Goal: Transaction & Acquisition: Purchase product/service

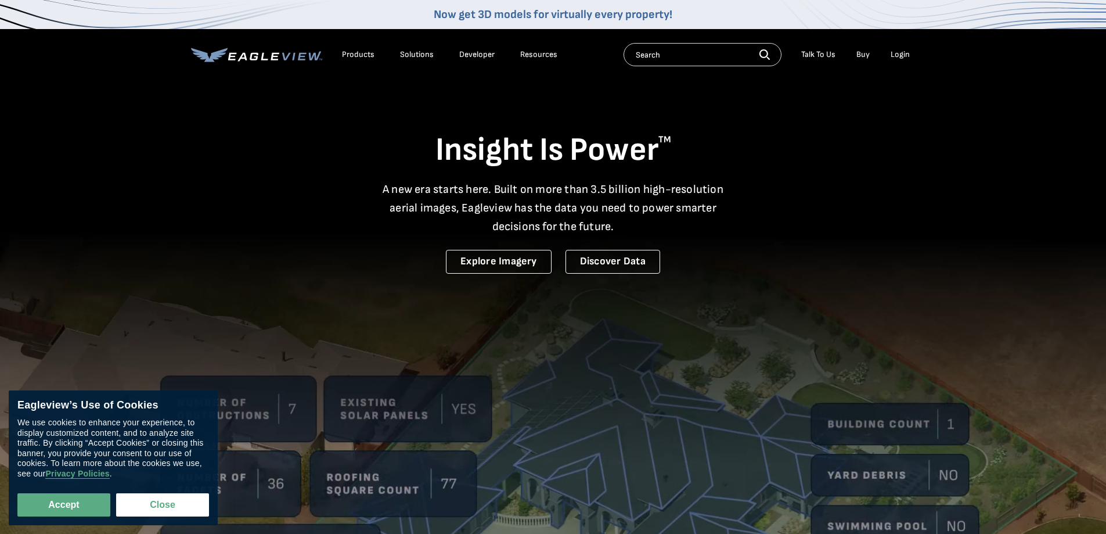
click at [899, 55] on div "Login" at bounding box center [900, 54] width 19 height 10
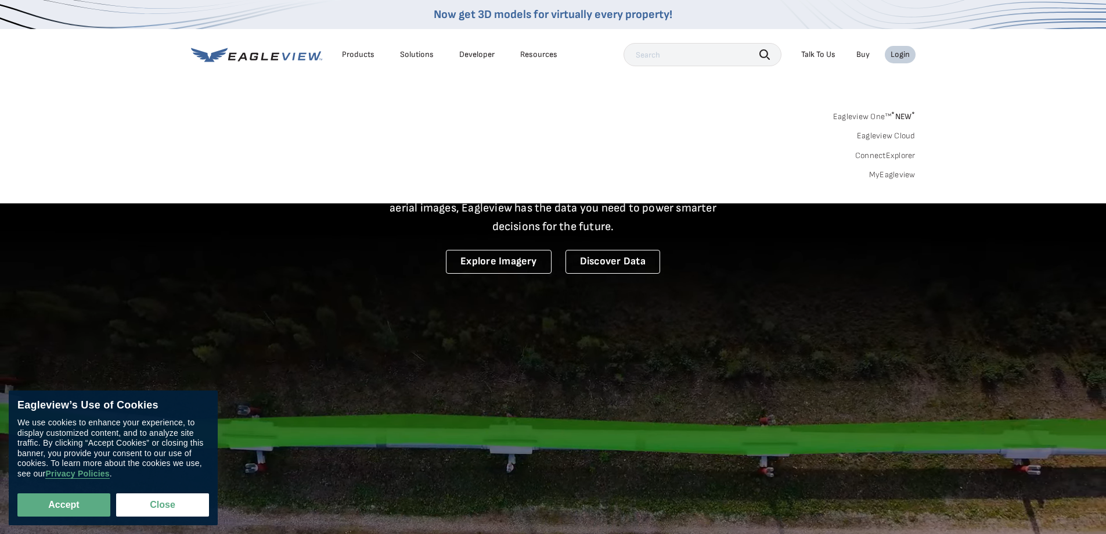
click at [900, 171] on link "MyEagleview" at bounding box center [892, 175] width 46 height 10
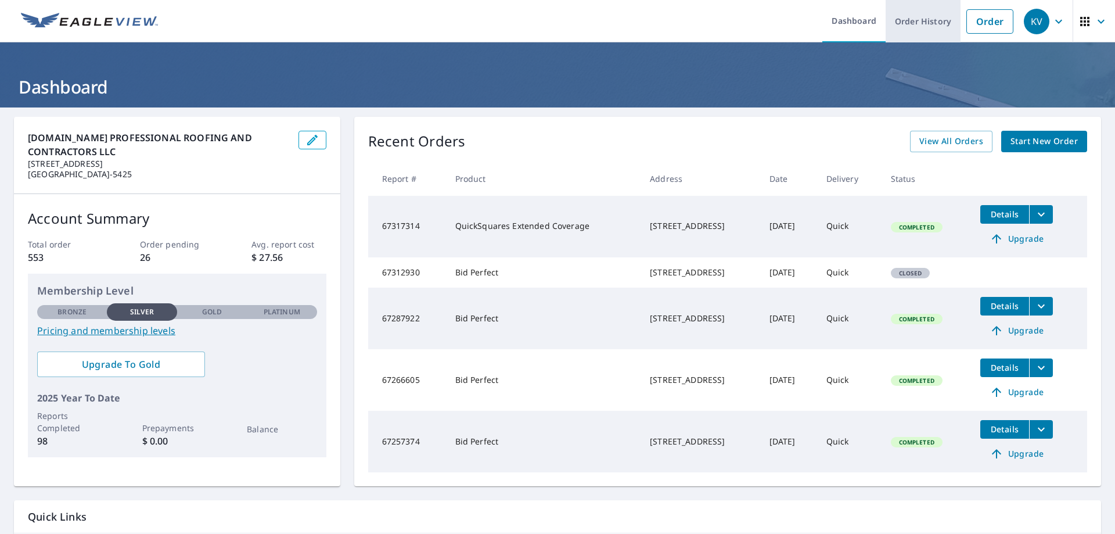
click at [932, 15] on link "Order History" at bounding box center [923, 21] width 75 height 42
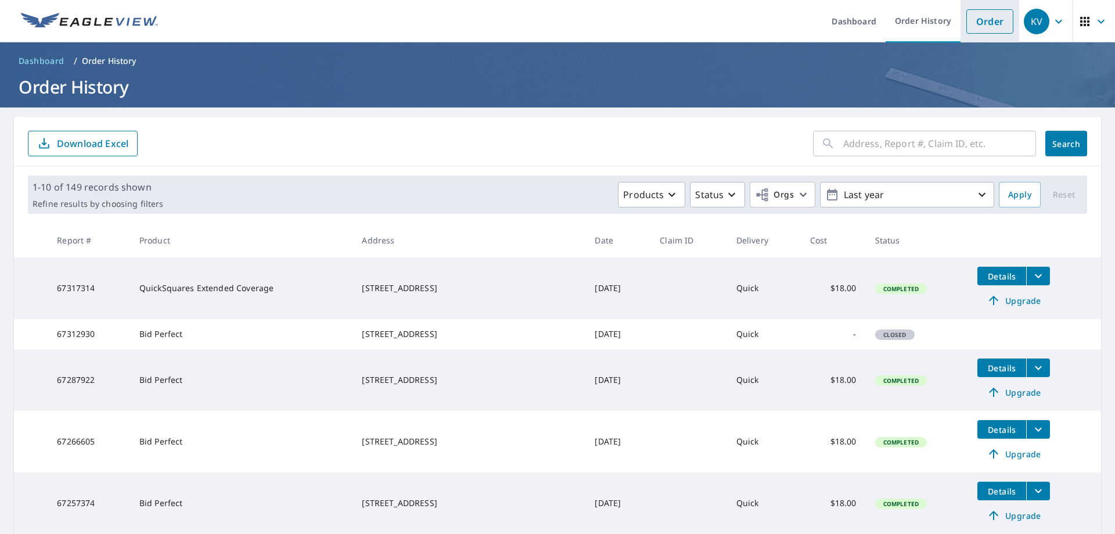
click at [987, 21] on link "Order" at bounding box center [989, 21] width 47 height 24
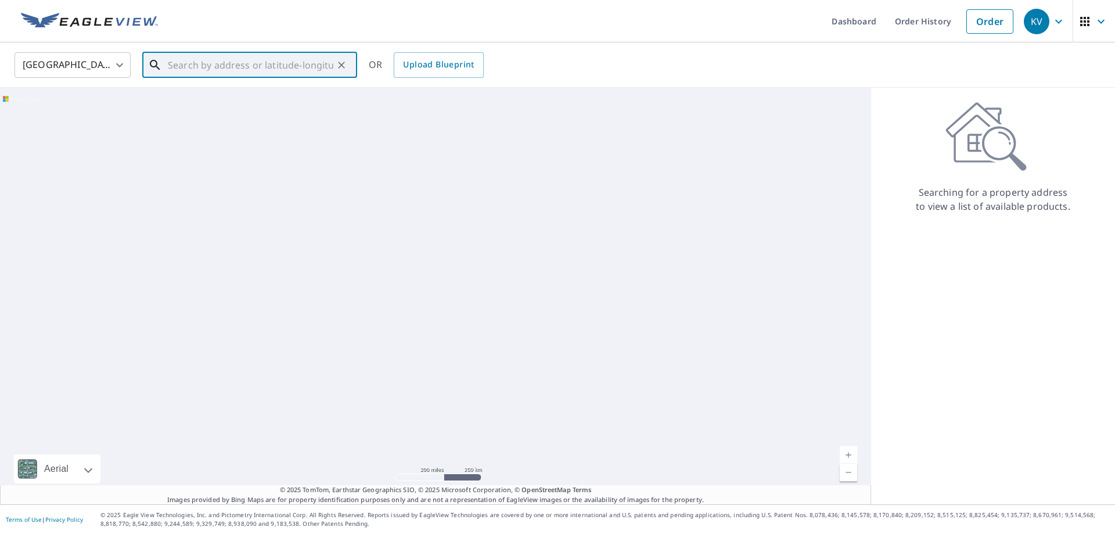
click at [283, 74] on input "text" at bounding box center [250, 65] width 165 height 33
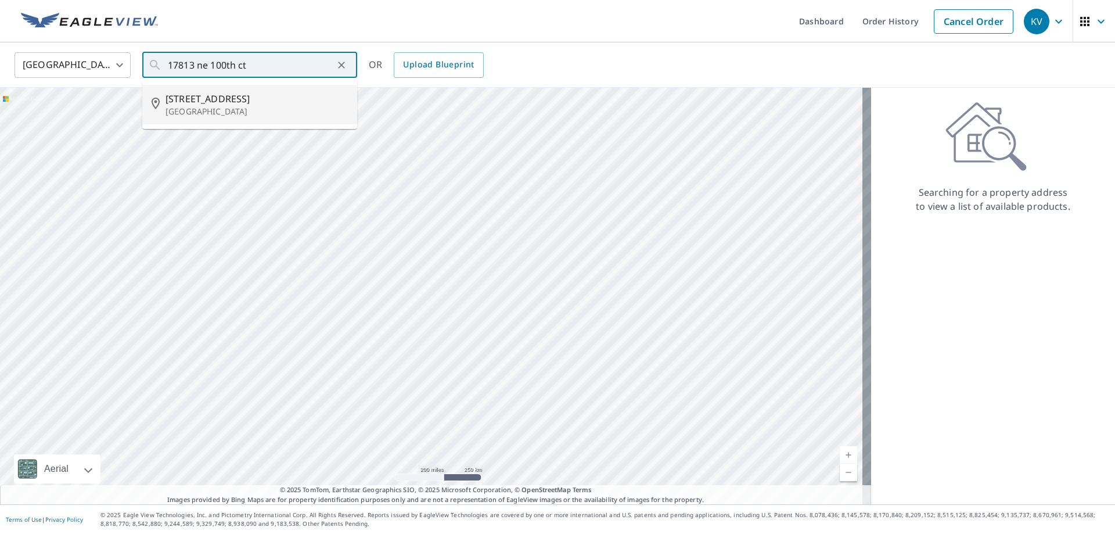
type input "17813 Ne 100th Ct Redmond, WA 98052"
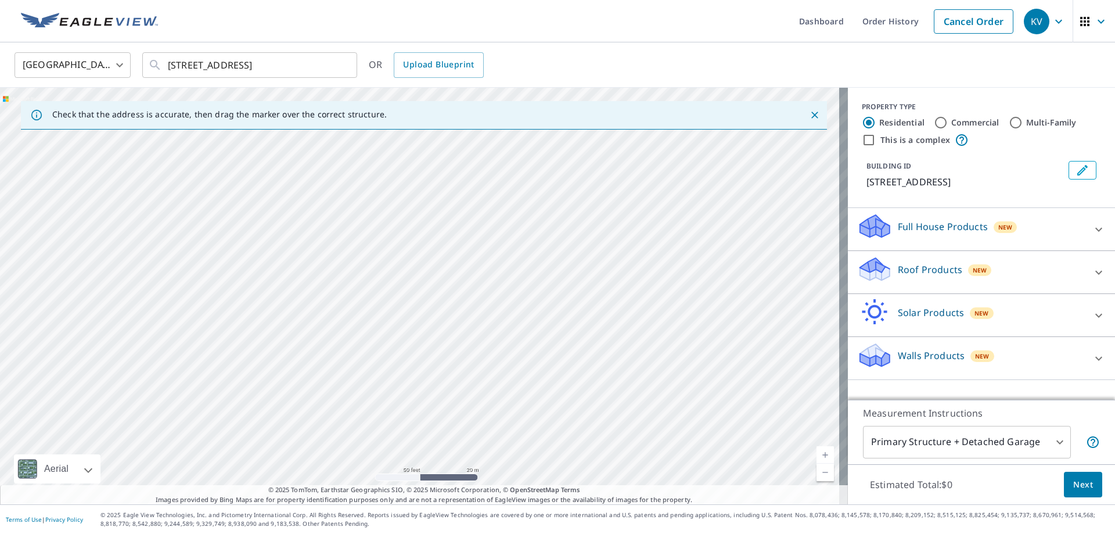
drag, startPoint x: 522, startPoint y: 178, endPoint x: 541, endPoint y: 306, distance: 129.7
click at [541, 306] on div "17813 NE 100th Ct Redmond, WA 98052" at bounding box center [424, 296] width 848 height 416
drag, startPoint x: 523, startPoint y: 287, endPoint x: 542, endPoint y: 329, distance: 45.7
click at [542, 329] on div "17813 NE 100th Ct Redmond, WA 98052" at bounding box center [424, 296] width 848 height 416
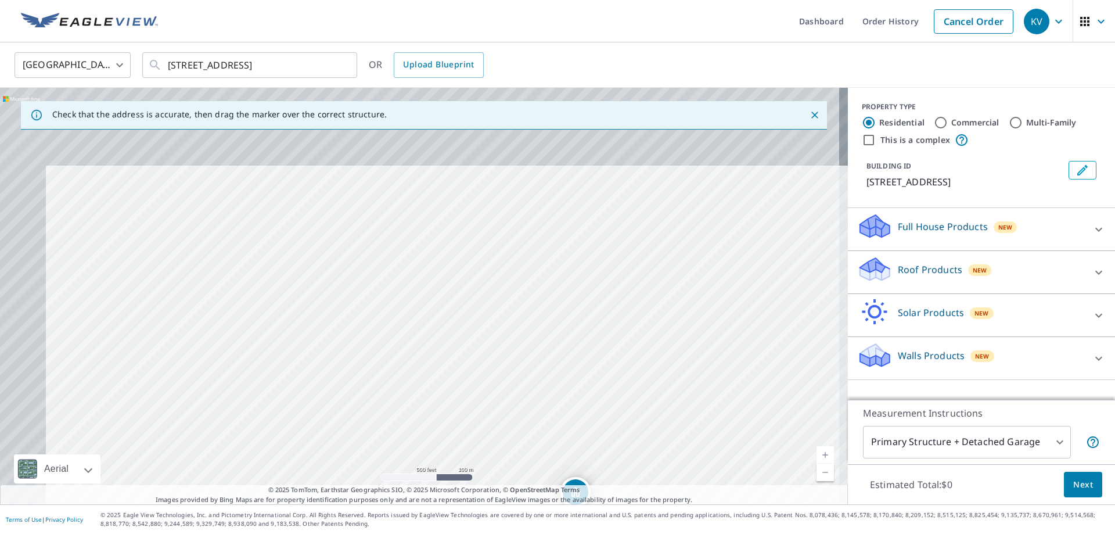
drag, startPoint x: 395, startPoint y: 204, endPoint x: 476, endPoint y: 347, distance: 164.6
click at [476, 347] on div "17813 NE 100th Ct Redmond, WA 98052" at bounding box center [424, 296] width 848 height 416
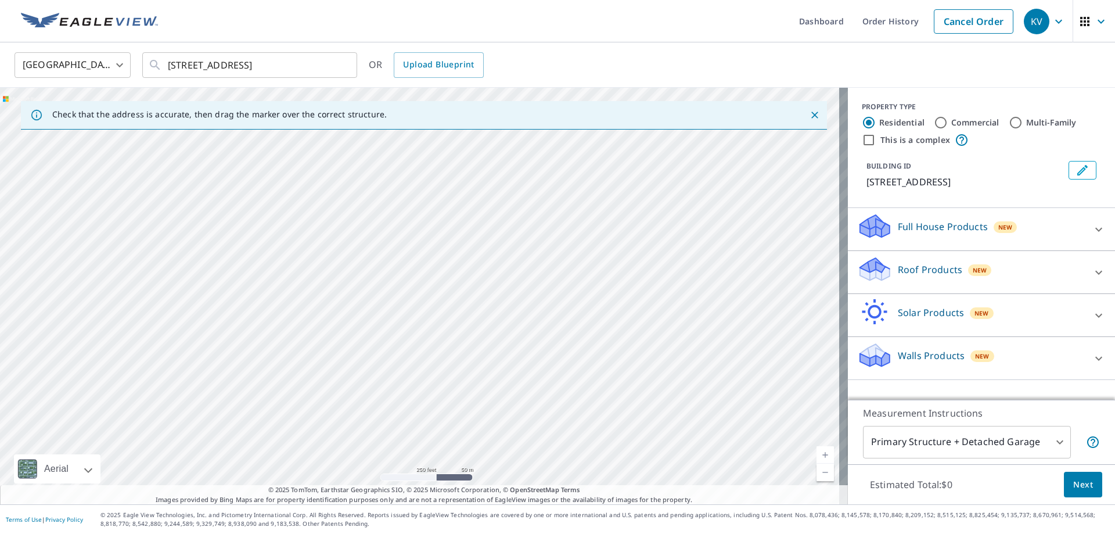
click at [1085, 265] on div at bounding box center [1099, 272] width 28 height 28
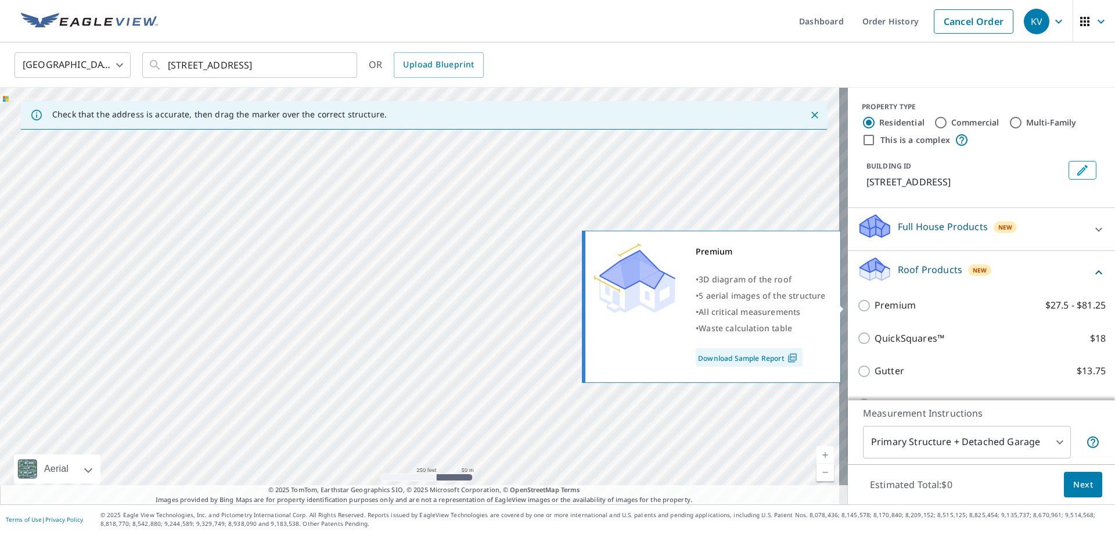
click at [862, 306] on input "Premium $27.5 - $81.25" at bounding box center [865, 305] width 17 height 14
checkbox input "true"
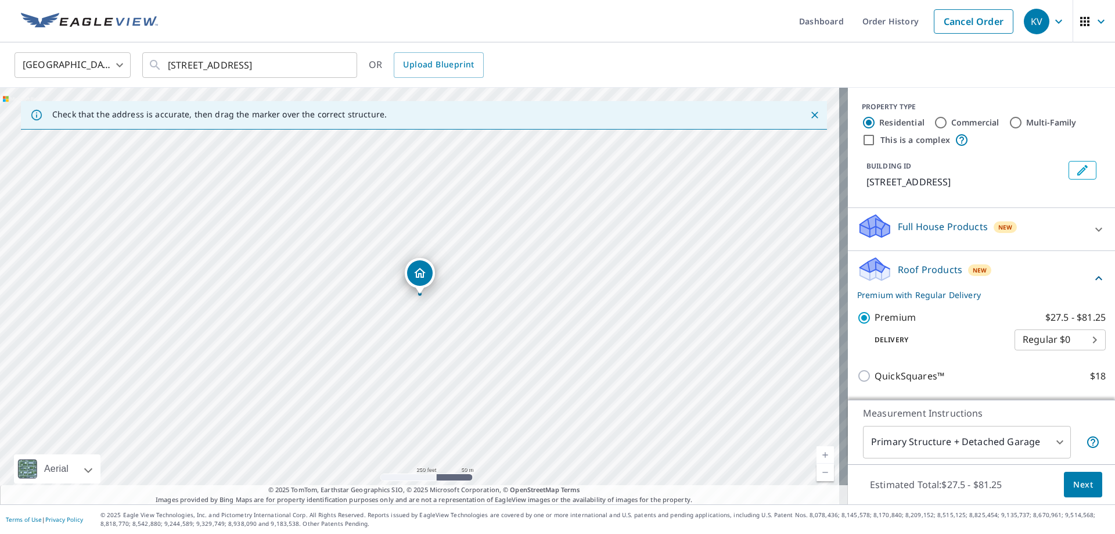
click at [1073, 484] on span "Next" at bounding box center [1083, 484] width 20 height 15
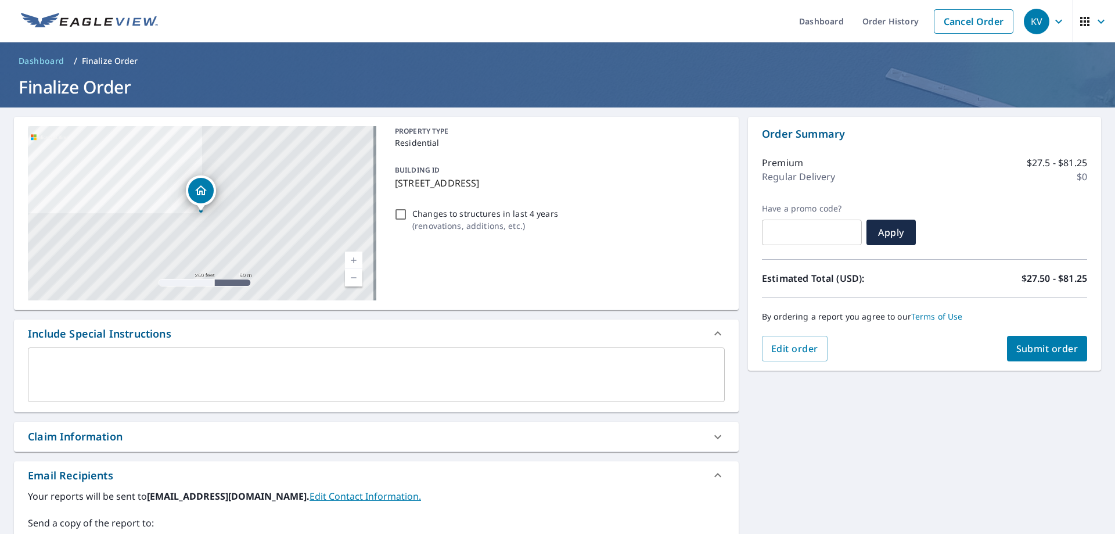
click at [1030, 351] on span "Submit order" at bounding box center [1047, 348] width 62 height 13
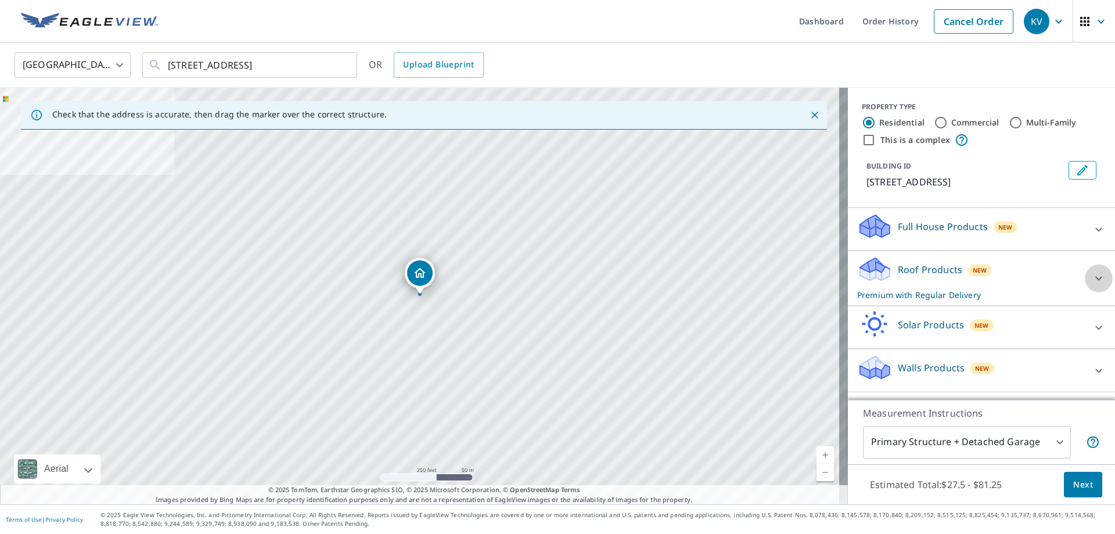
click at [1092, 278] on icon at bounding box center [1099, 278] width 14 height 14
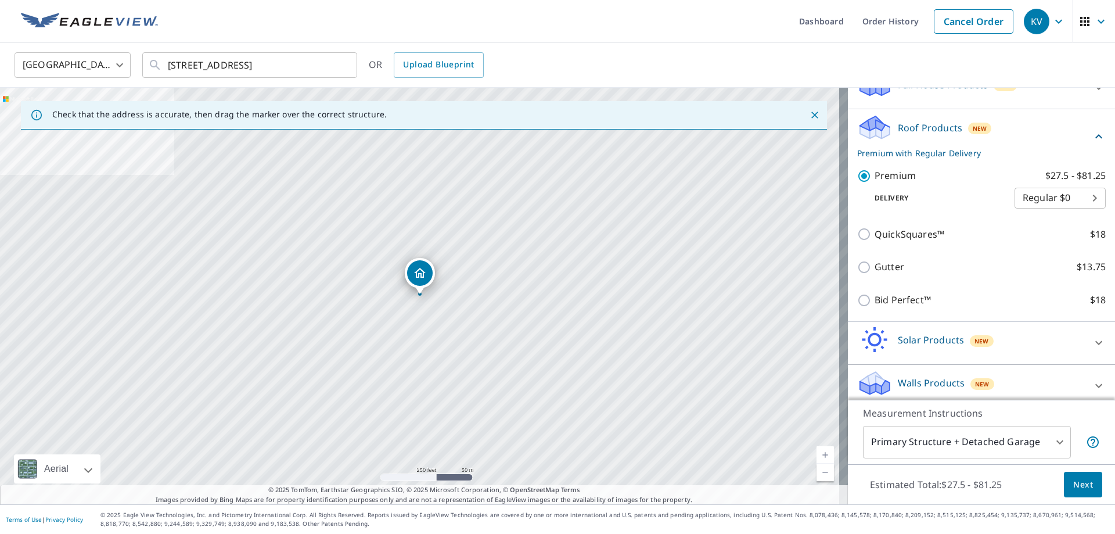
scroll to position [150, 0]
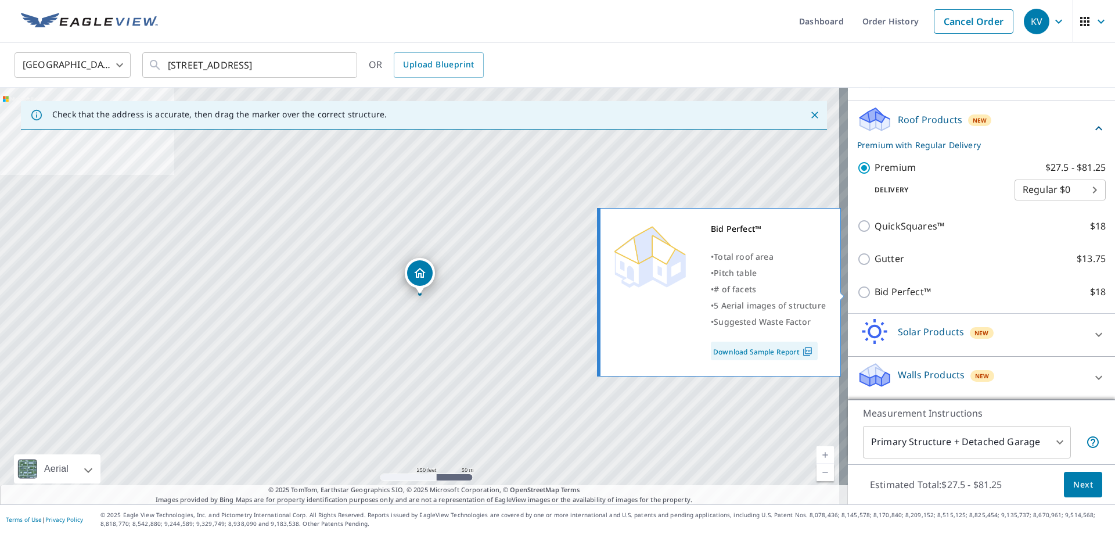
click at [875, 293] on p "Bid Perfect™" at bounding box center [903, 292] width 56 height 15
click at [875, 293] on input "Bid Perfect™ $18" at bounding box center [865, 292] width 17 height 14
checkbox input "true"
checkbox input "false"
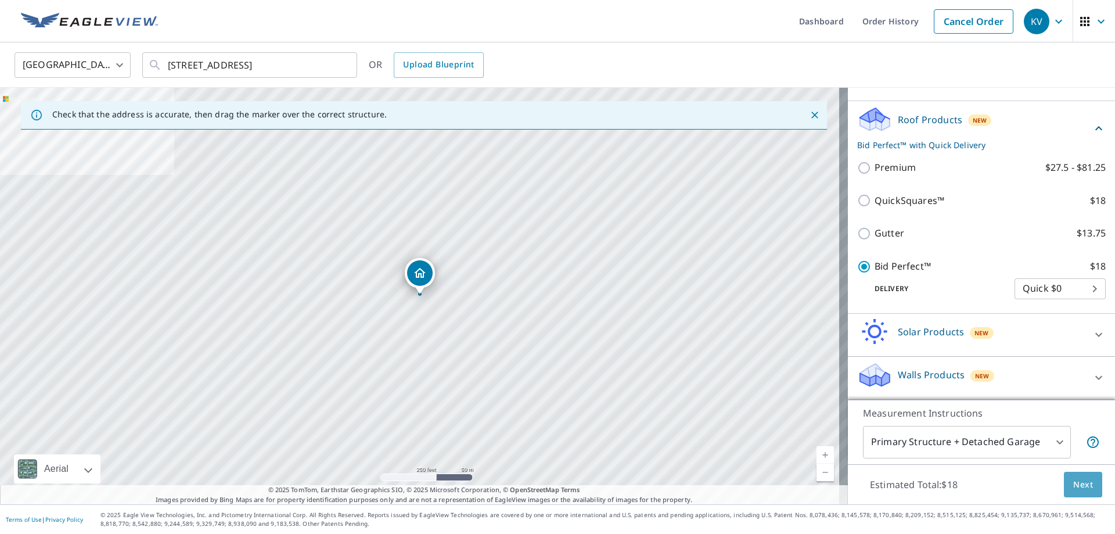
click at [1080, 480] on span "Next" at bounding box center [1083, 484] width 20 height 15
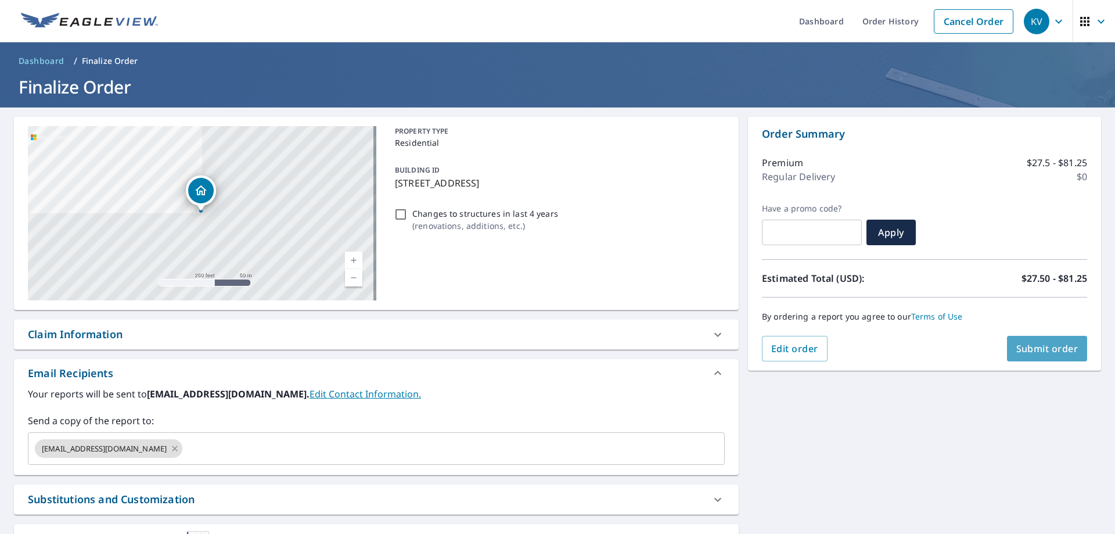
click at [1016, 345] on span "Submit order" at bounding box center [1047, 348] width 62 height 13
